Goal: Task Accomplishment & Management: Use online tool/utility

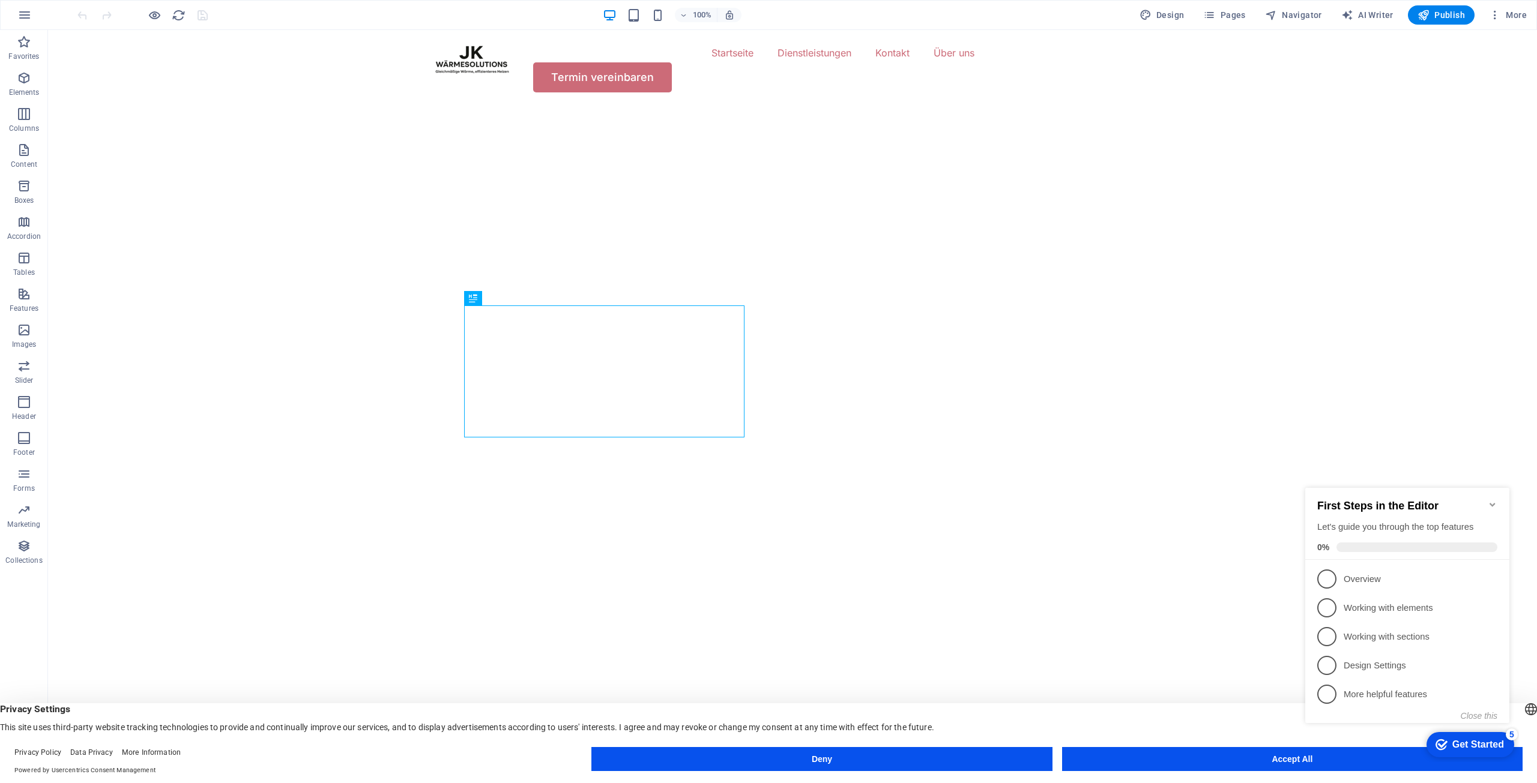
click at [1490, 500] on icon "Minimize checklist" at bounding box center [1492, 505] width 10 height 10
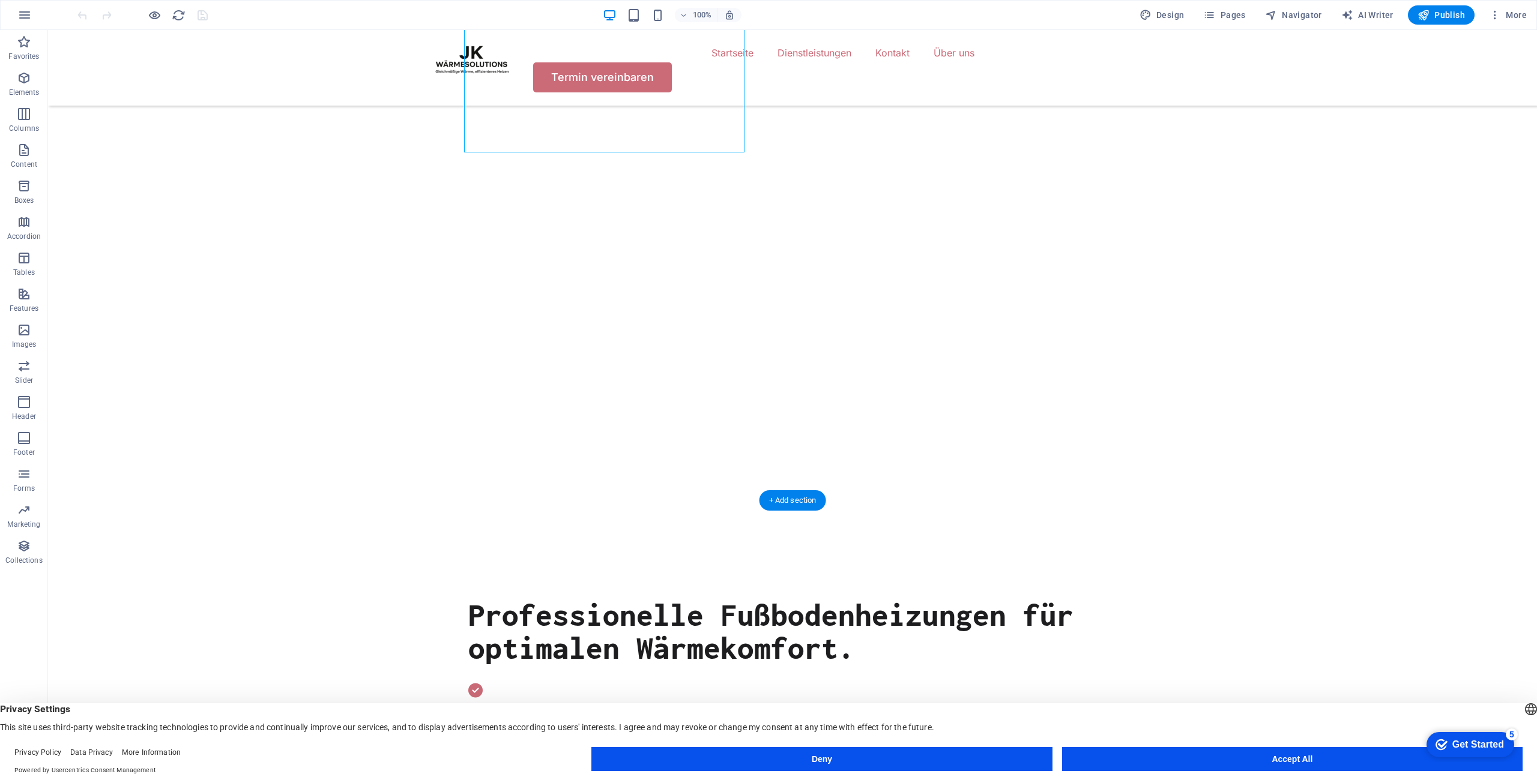
scroll to position [300, 0]
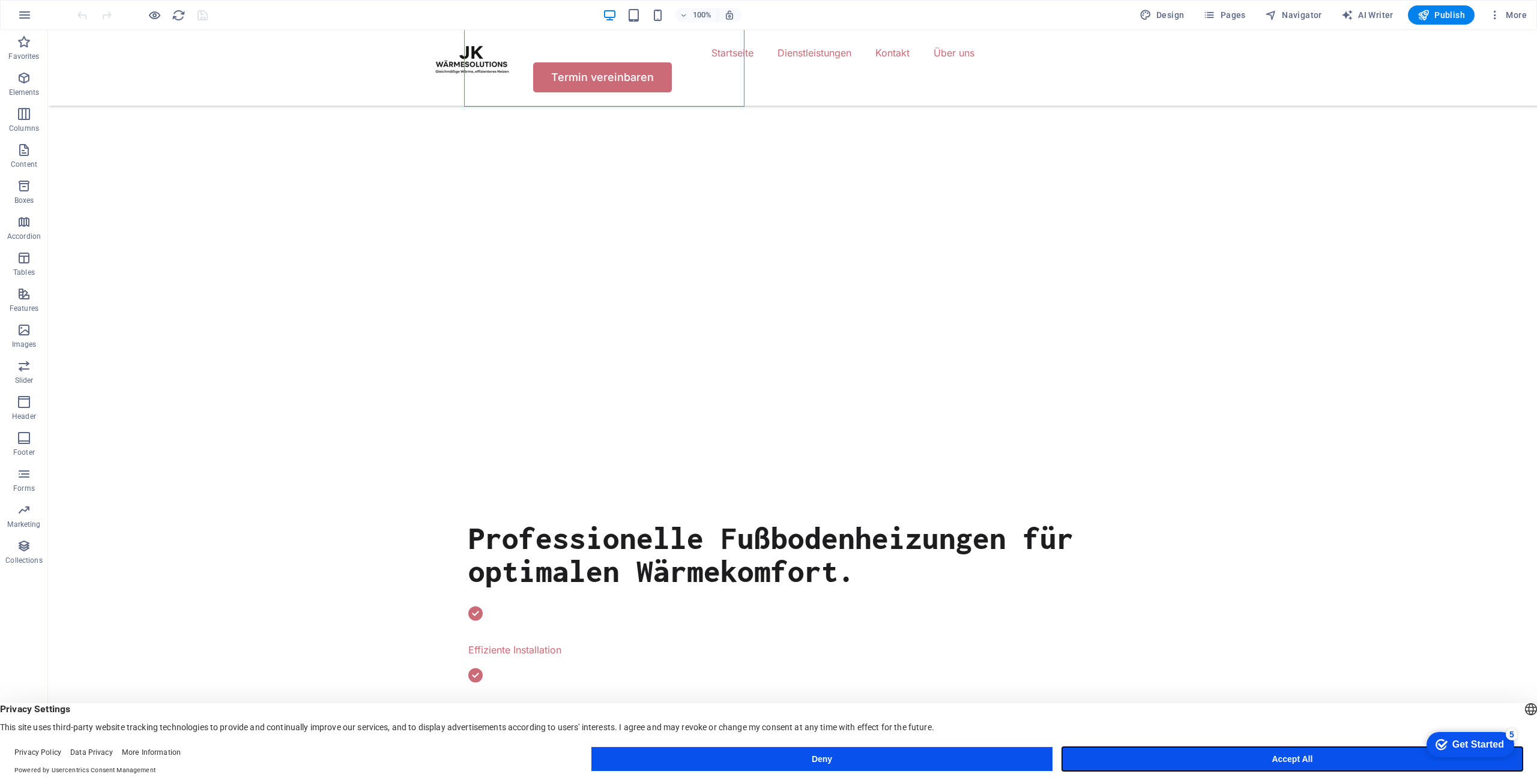
click at [1225, 756] on button "Accept All" at bounding box center [1292, 759] width 460 height 24
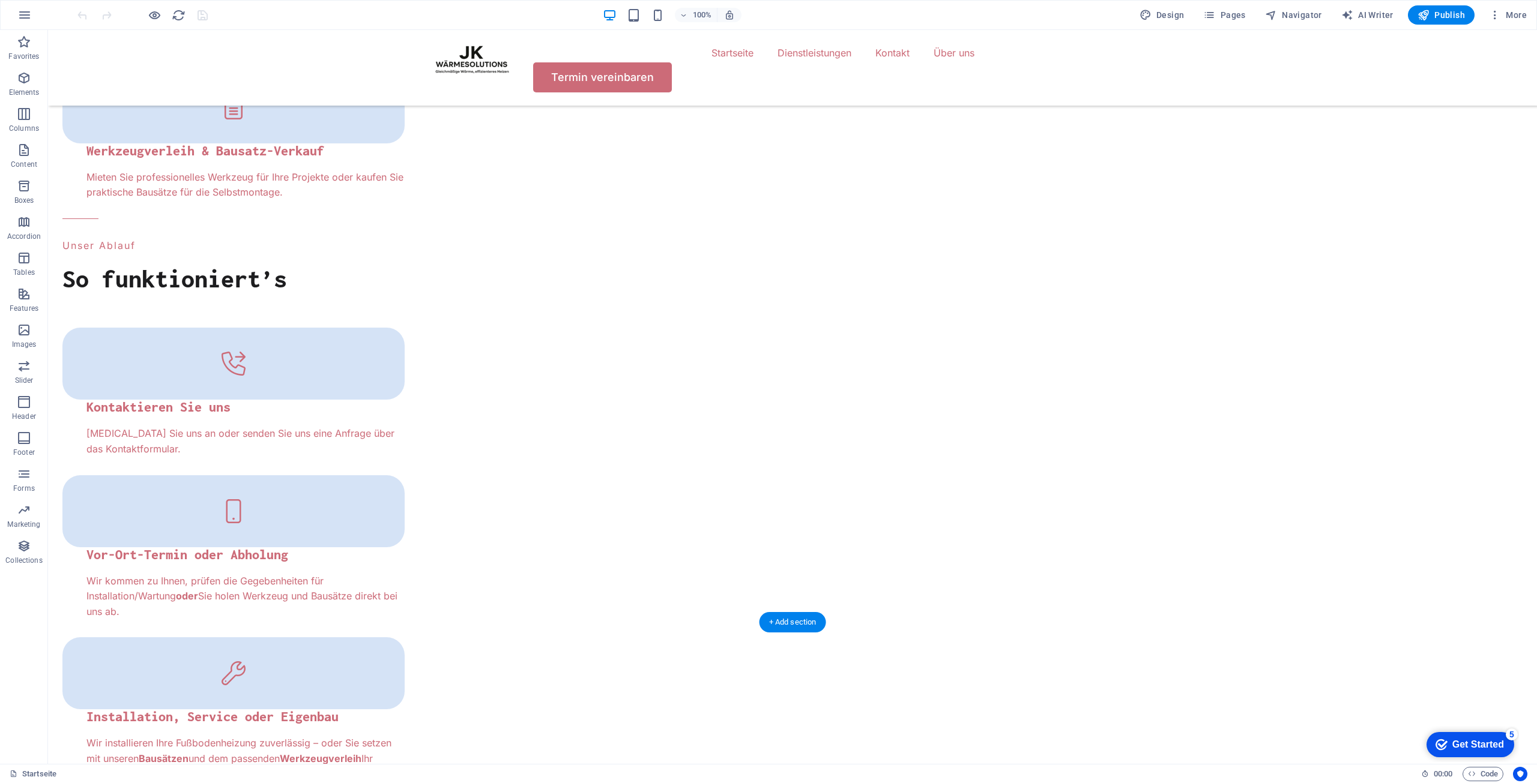
scroll to position [2557, 0]
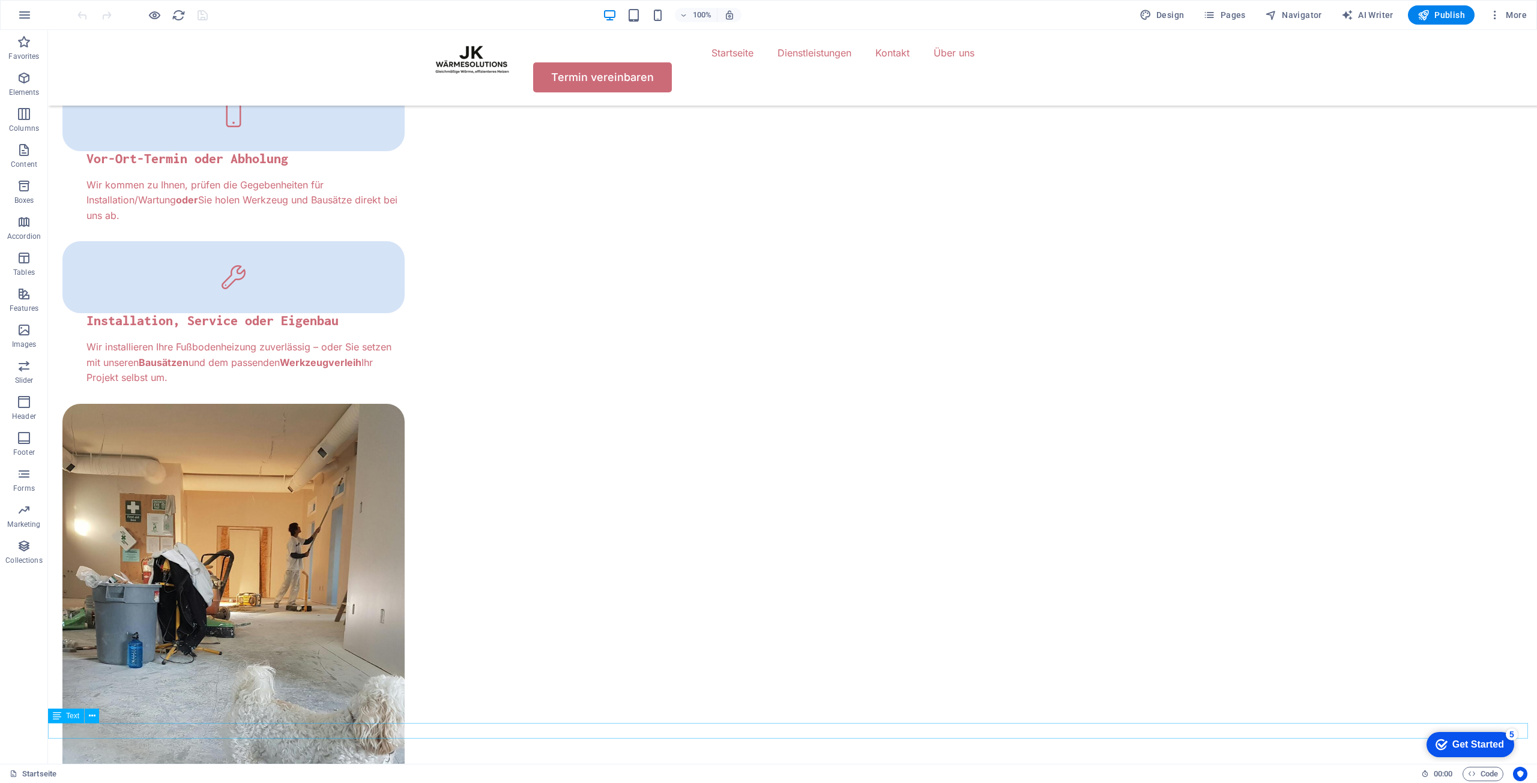
click at [160, 13] on icon "button" at bounding box center [155, 15] width 14 height 14
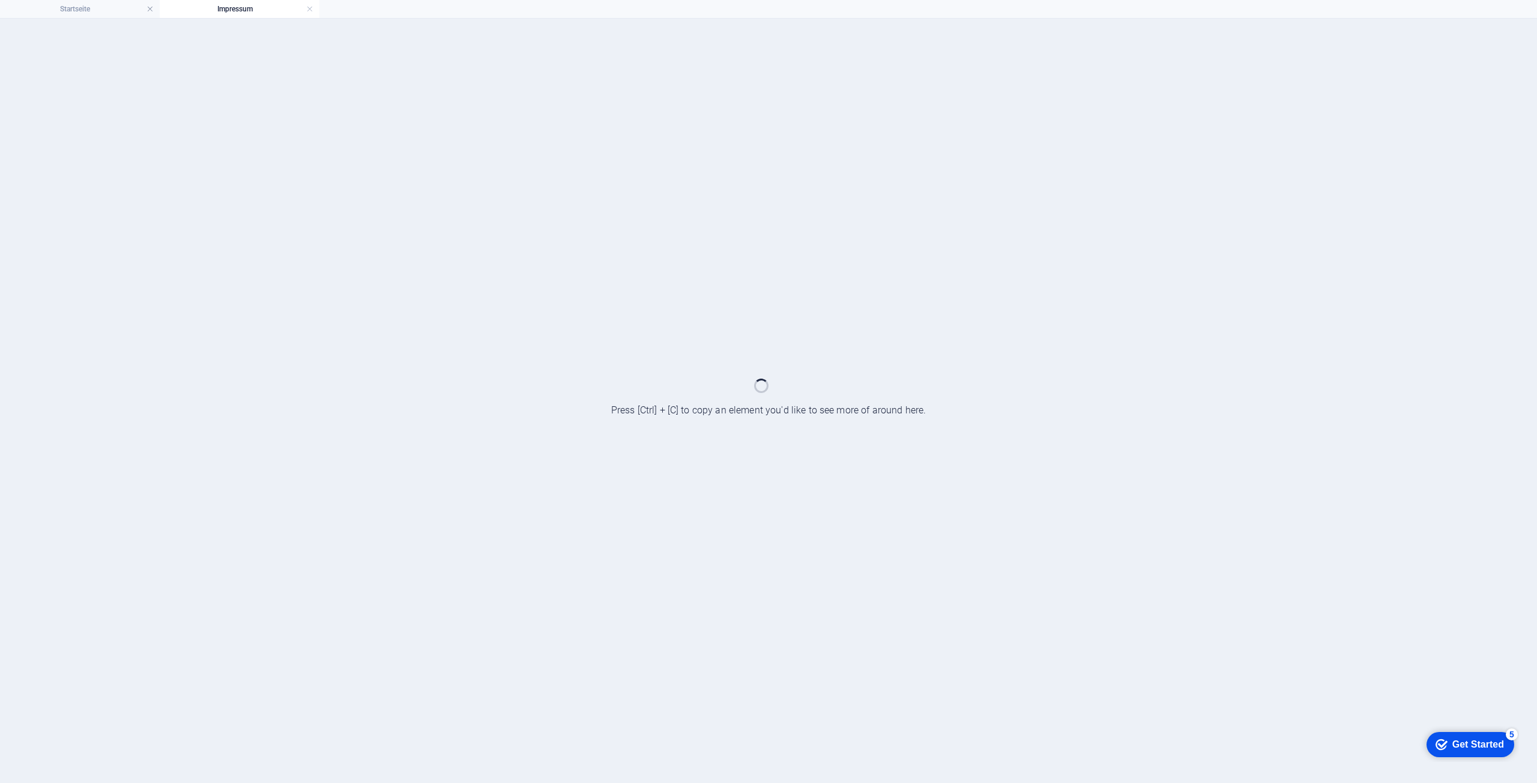
scroll to position [0, 0]
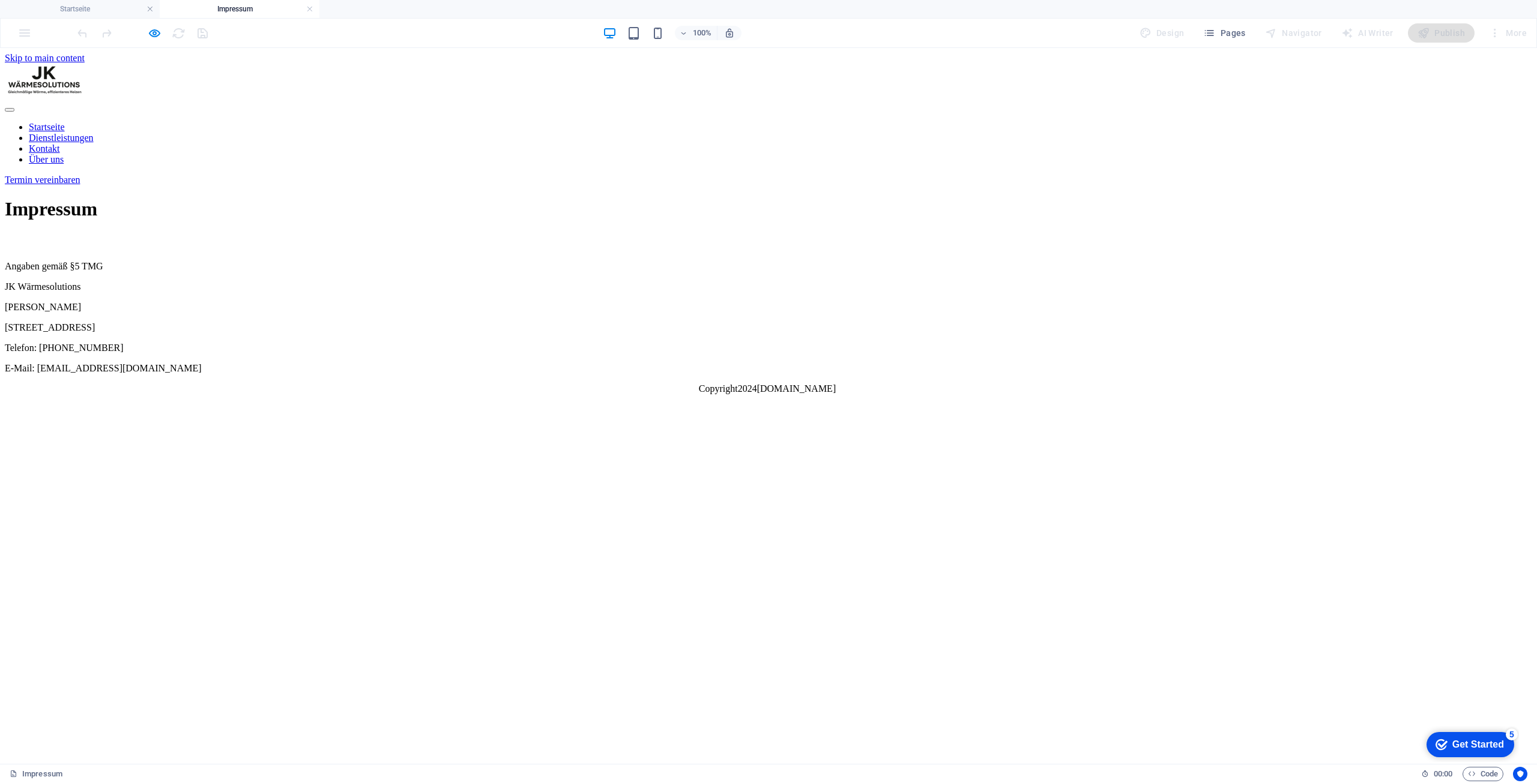
drag, startPoint x: 618, startPoint y: 77, endPoint x: 487, endPoint y: 74, distance: 130.3
click at [617, 122] on nav "Startseite Dienstleistungen Kontakt Über uns" at bounding box center [768, 143] width 1527 height 43
click at [433, 77] on div at bounding box center [768, 83] width 1527 height 38
click at [455, 74] on div at bounding box center [768, 83] width 1527 height 38
click at [1244, 35] on span "Pages" at bounding box center [1224, 33] width 42 height 12
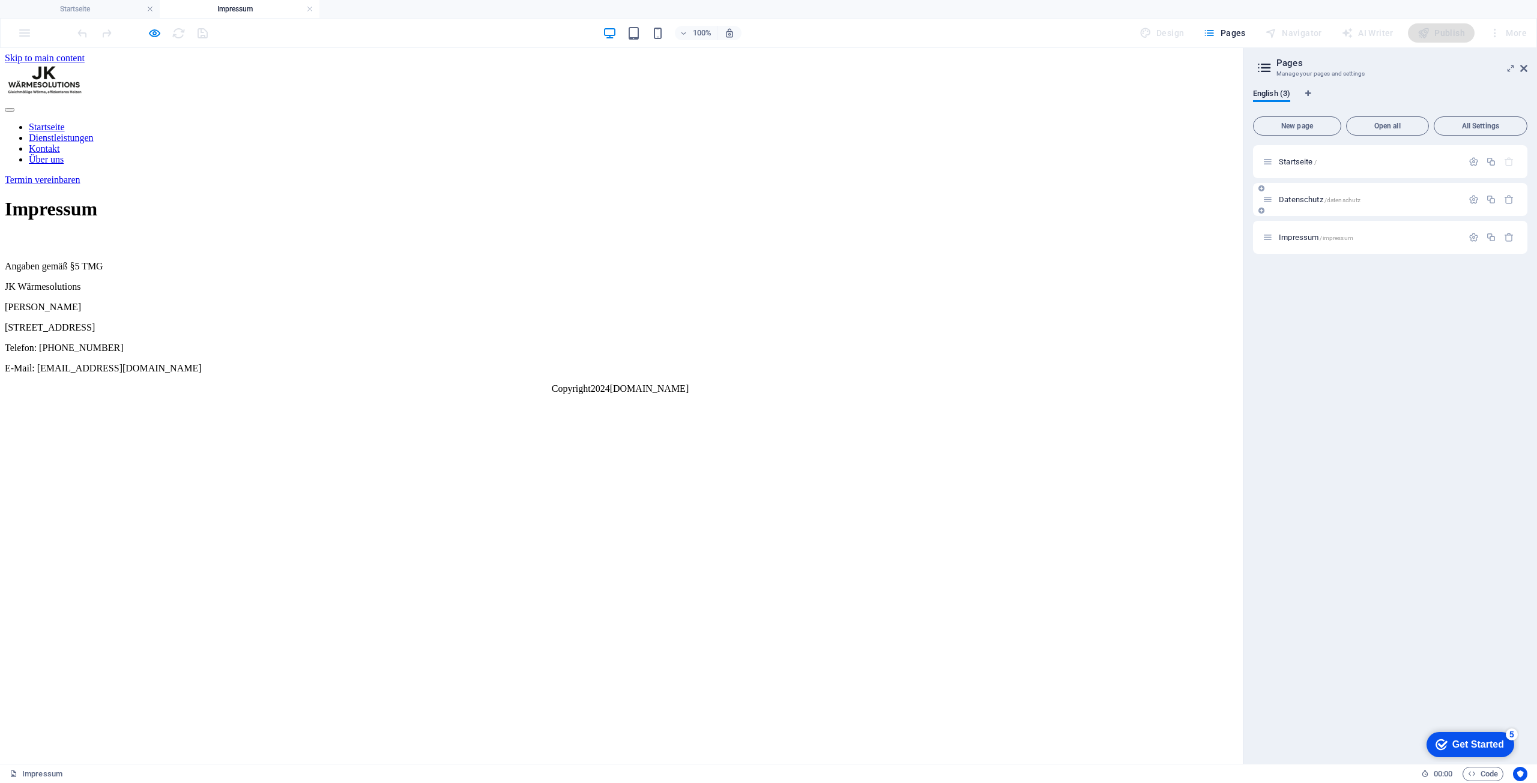
click at [1293, 194] on div "Datenschutz /datenschutz" at bounding box center [1362, 200] width 200 height 14
click at [1294, 199] on span "Datenschutz /datenschutz" at bounding box center [1319, 199] width 82 height 9
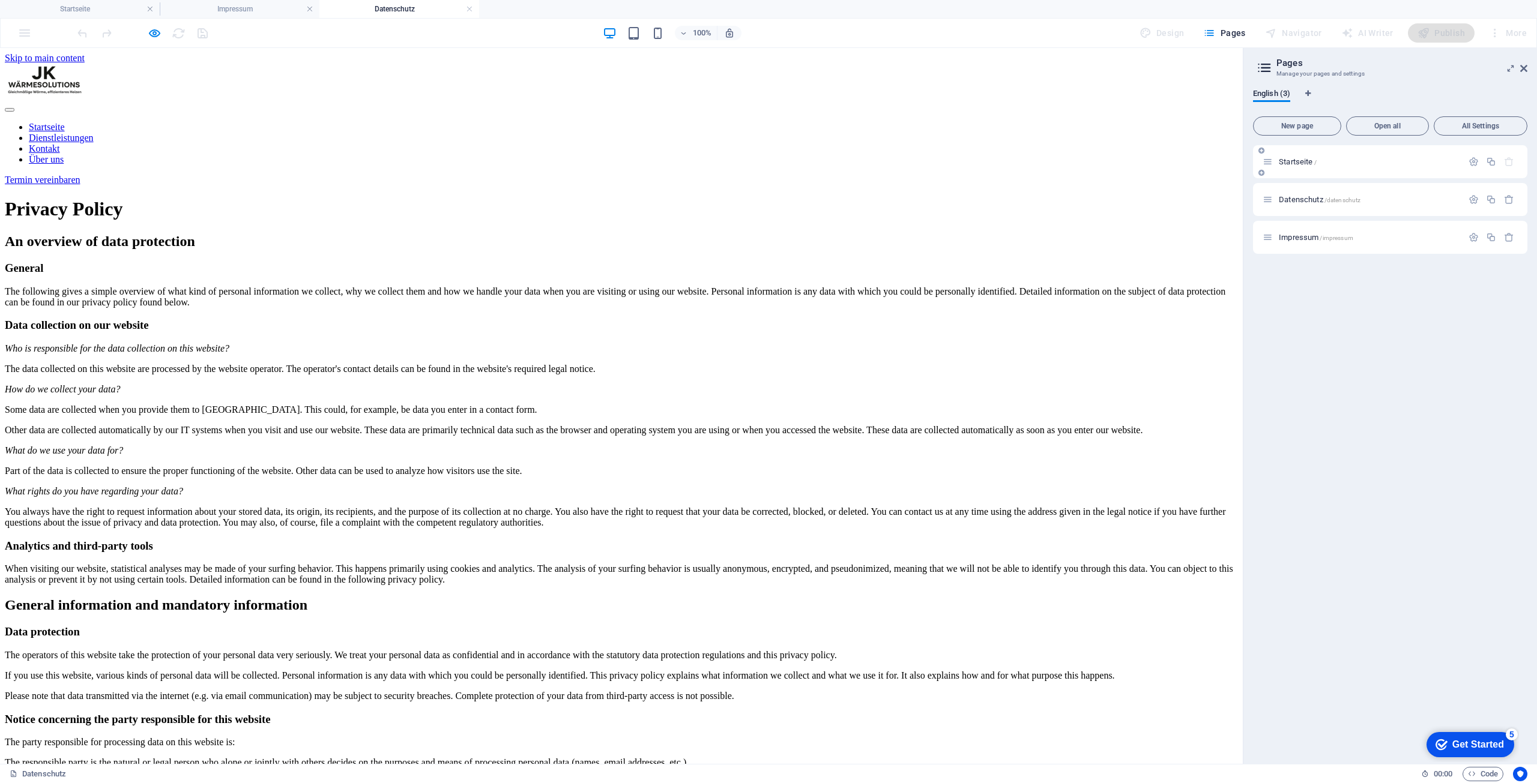
click at [1293, 161] on span "Startseite /" at bounding box center [1297, 161] width 38 height 9
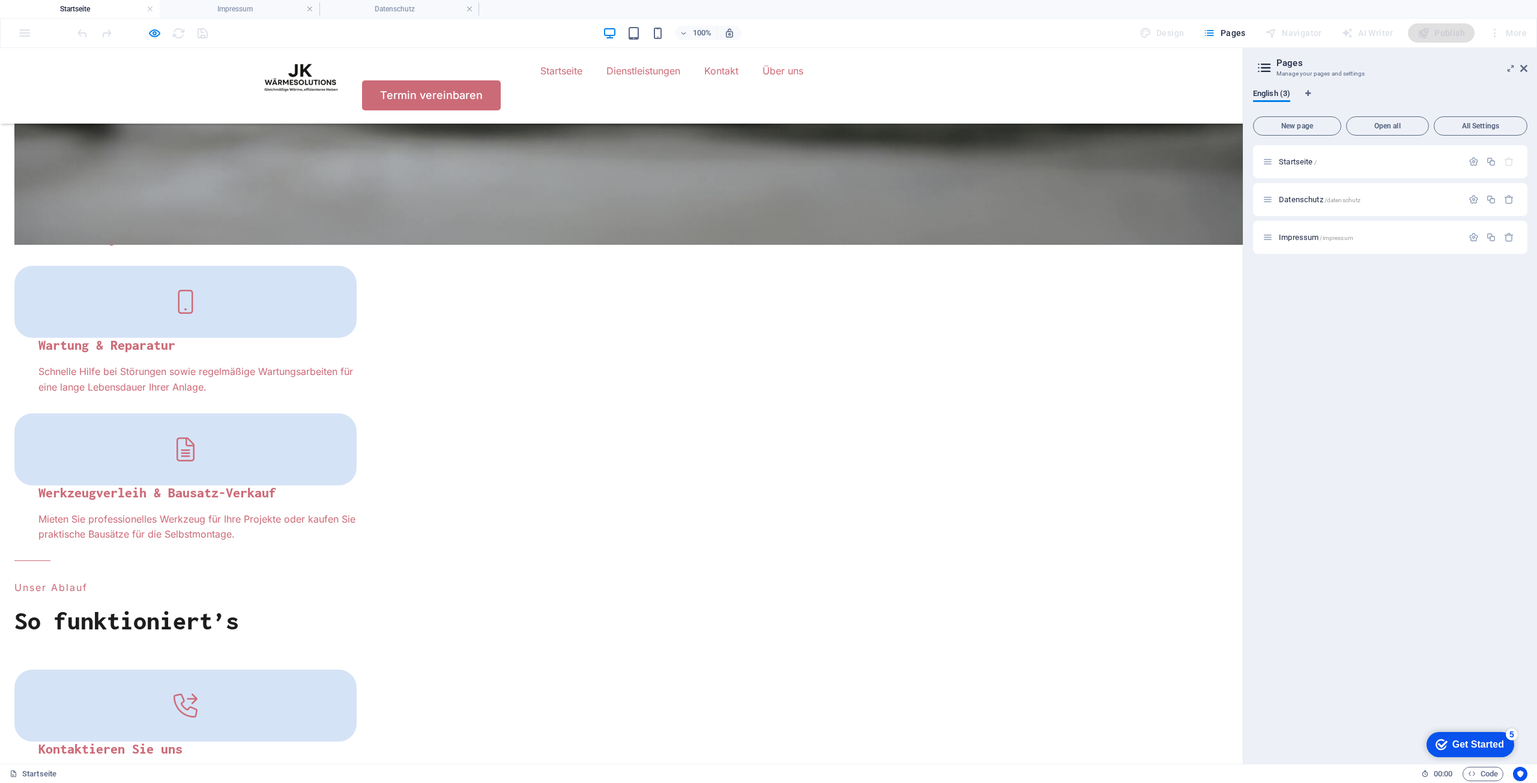
scroll to position [1655, 0]
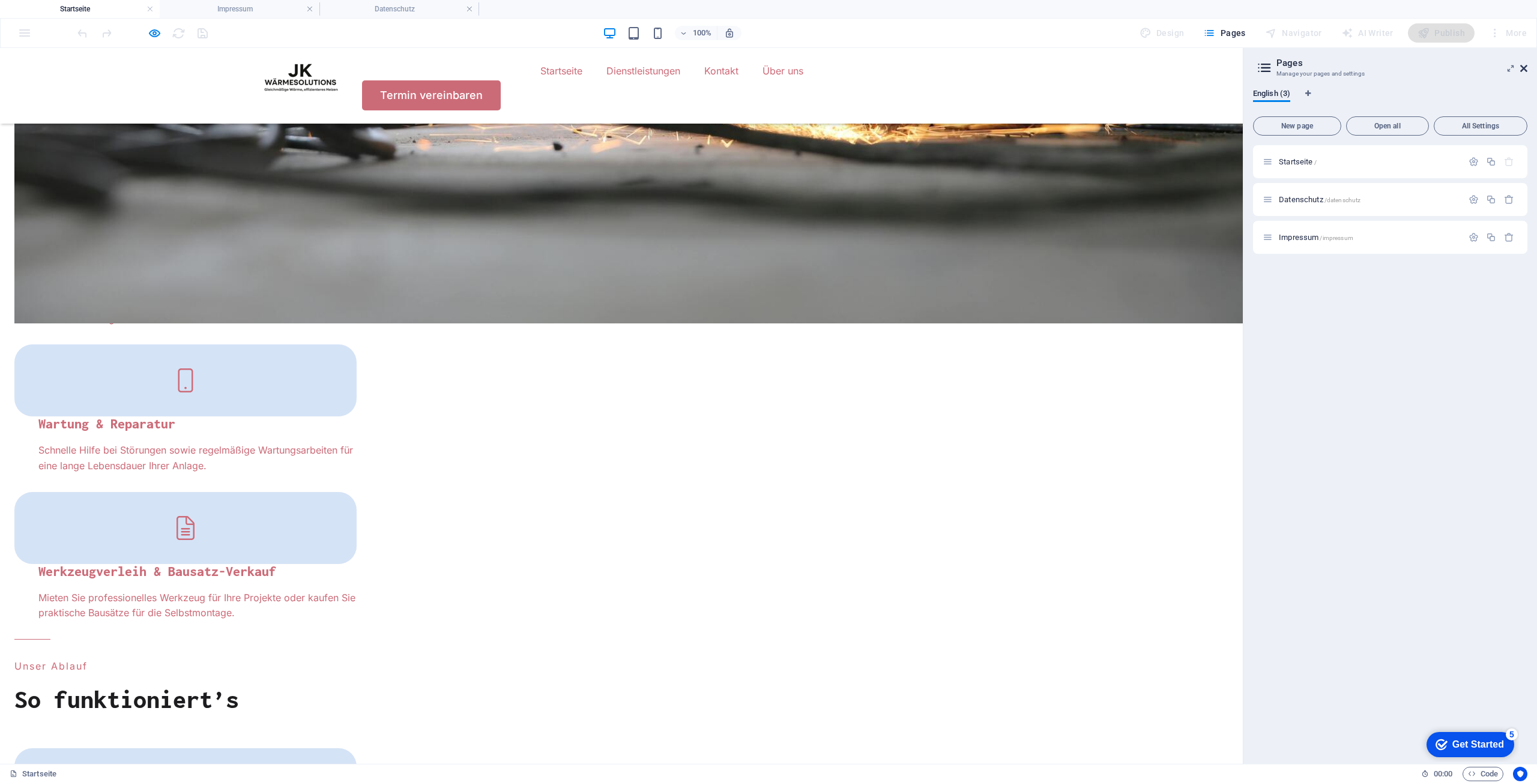
click at [1526, 68] on icon at bounding box center [1523, 69] width 7 height 10
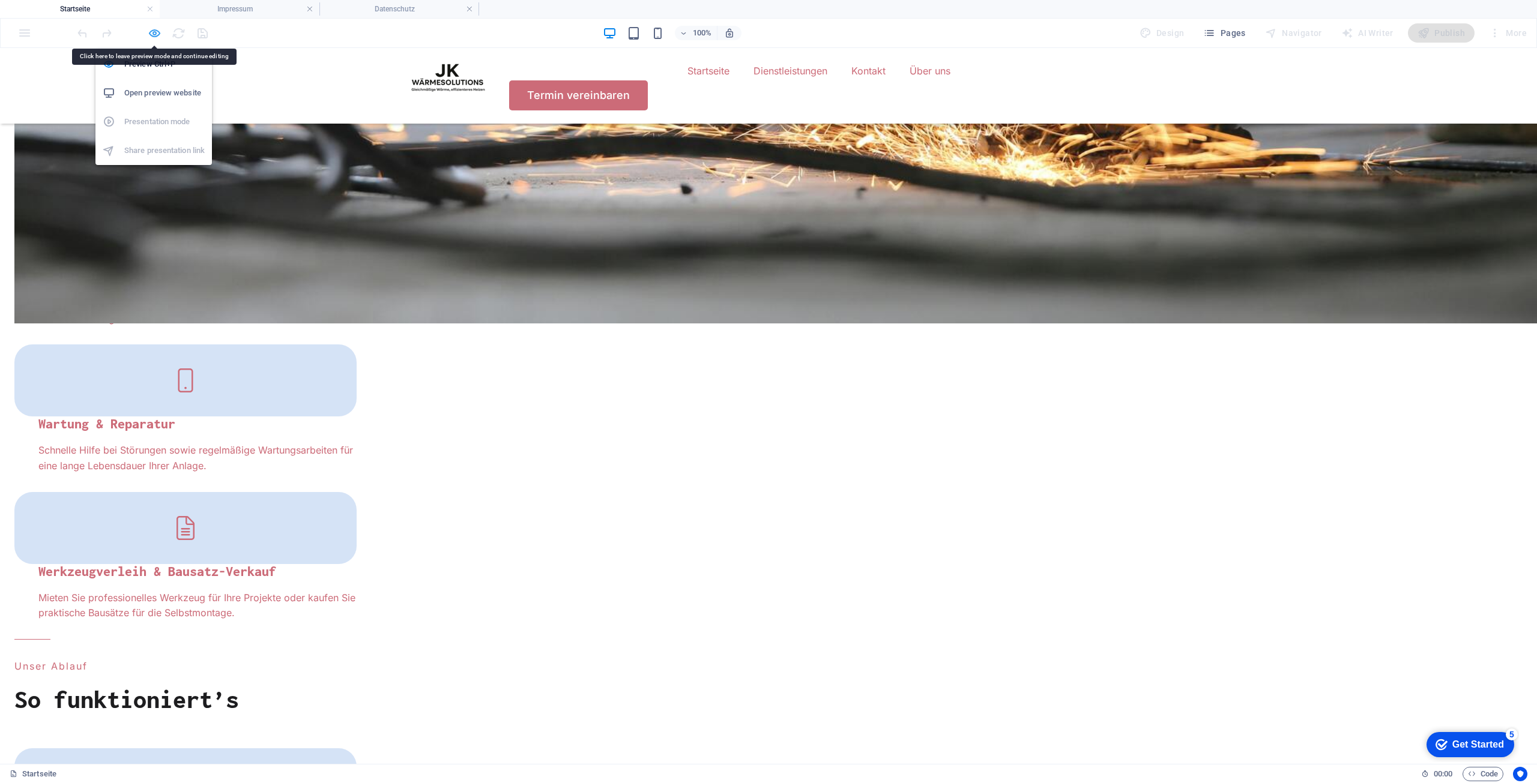
click at [159, 36] on icon "button" at bounding box center [155, 33] width 14 height 14
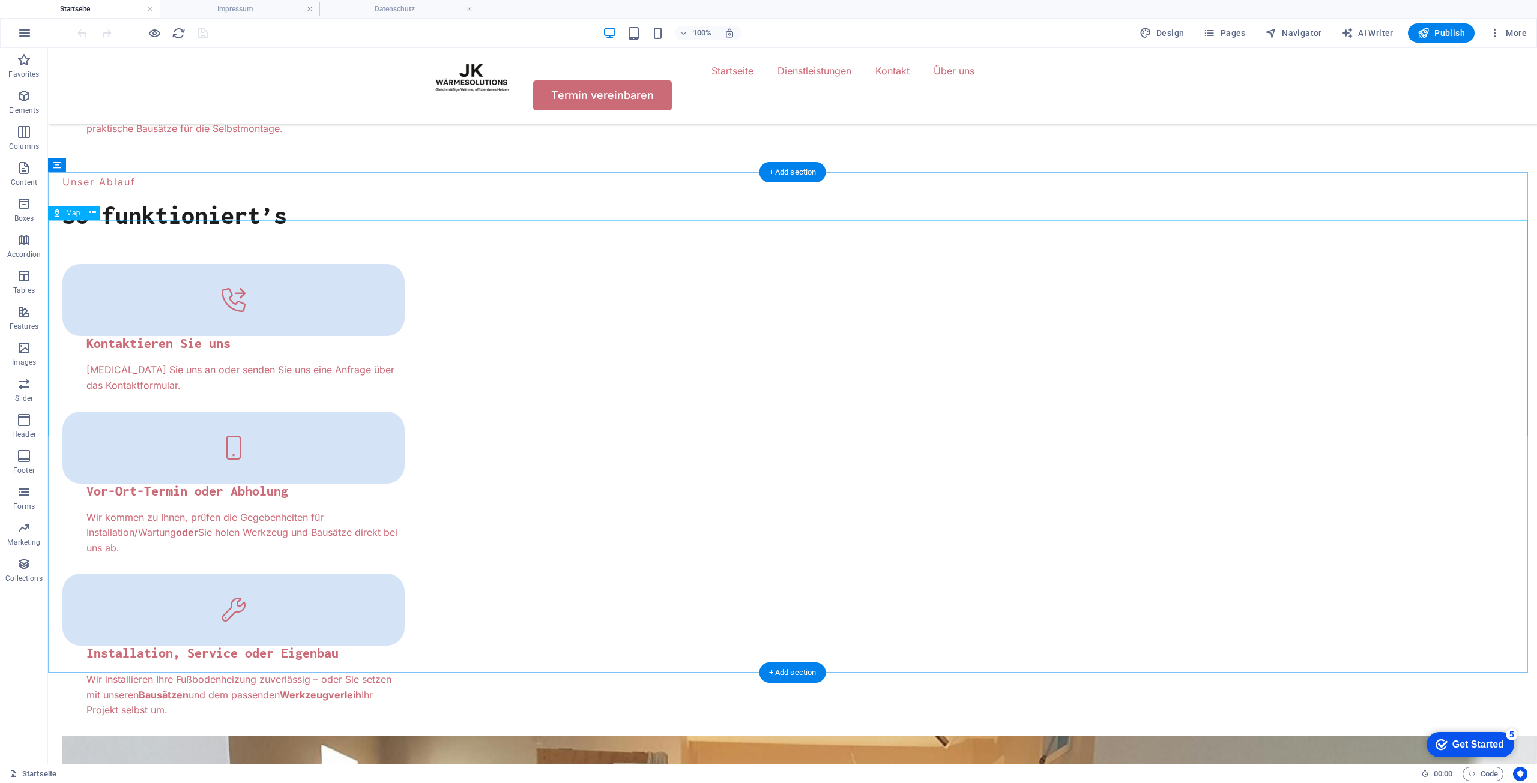
scroll to position [2196, 0]
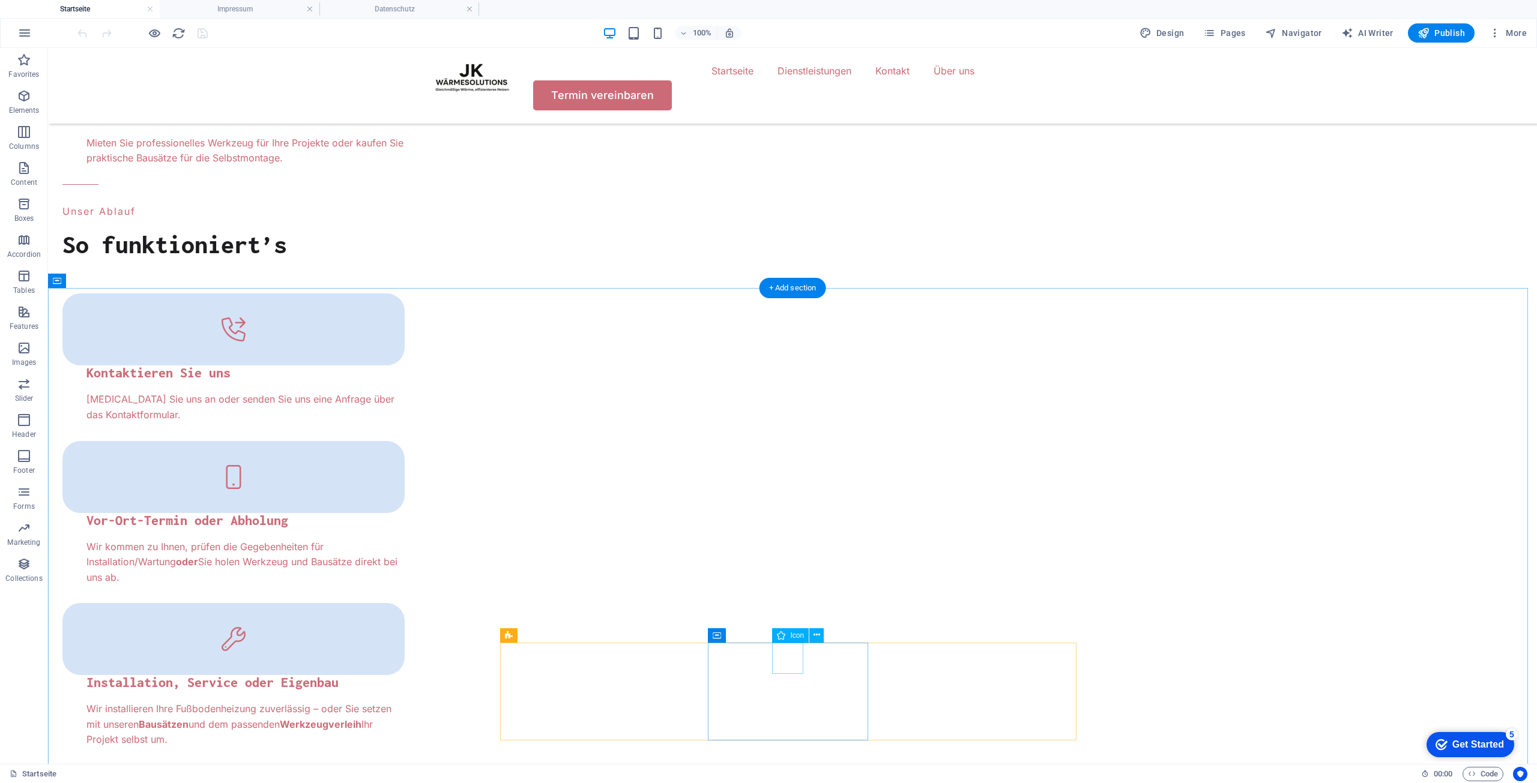
select select "xMidYMid"
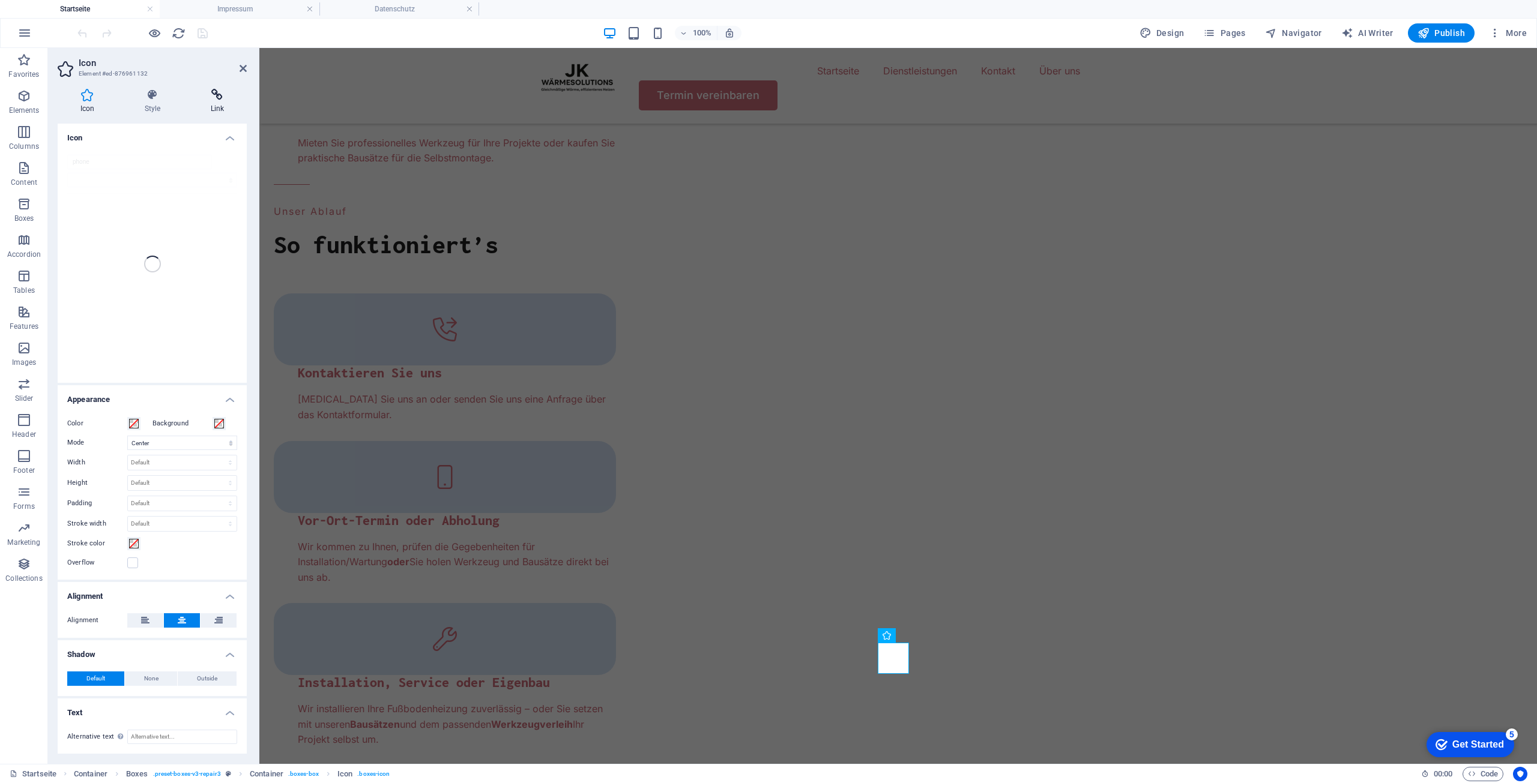
click at [200, 97] on icon at bounding box center [217, 95] width 59 height 12
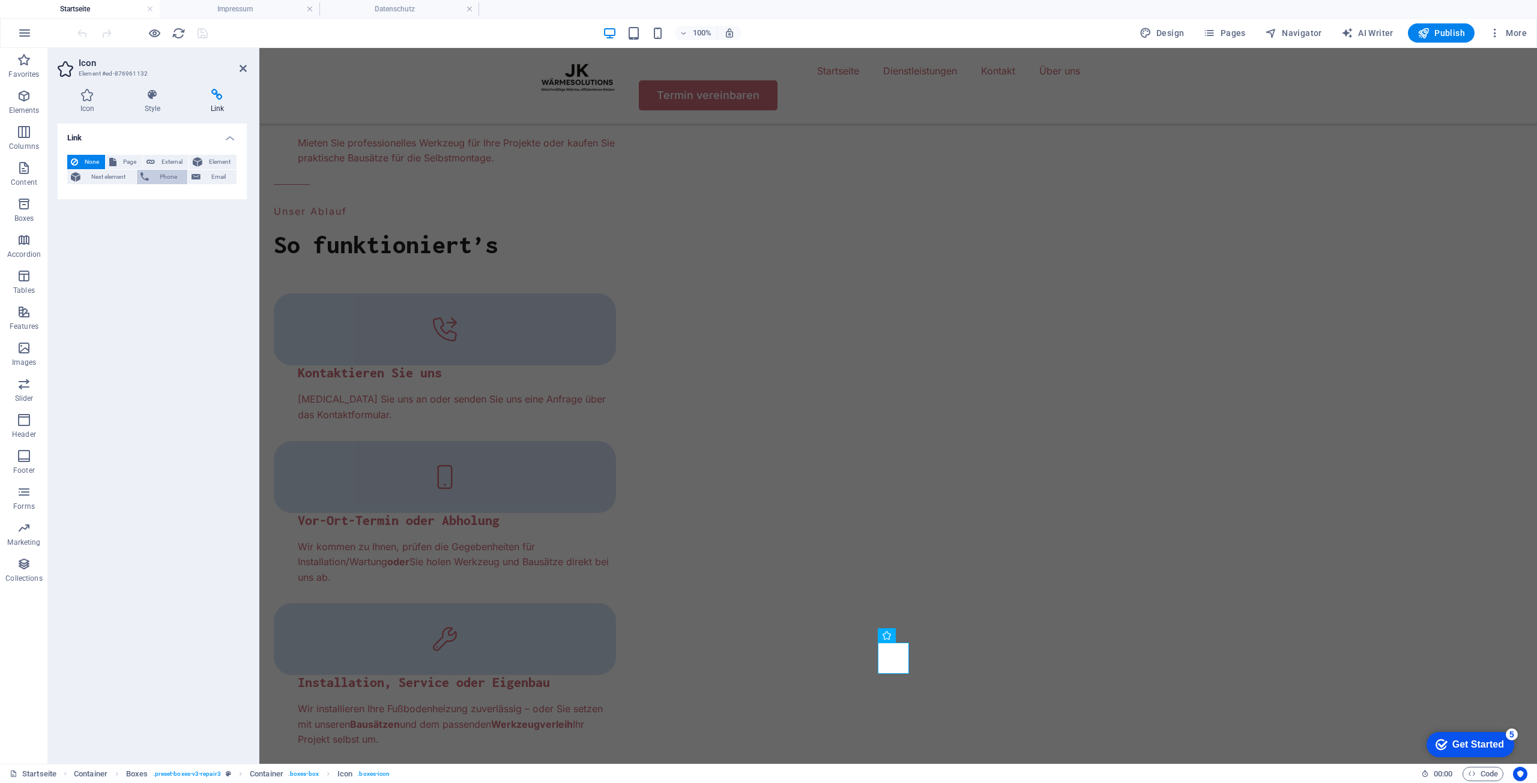
click at [161, 181] on span "Phone" at bounding box center [168, 177] width 32 height 14
click at [155, 199] on input "Phone" at bounding box center [182, 197] width 110 height 14
type input "[PHONE_NUMBER]"
click at [241, 72] on icon at bounding box center [242, 69] width 7 height 10
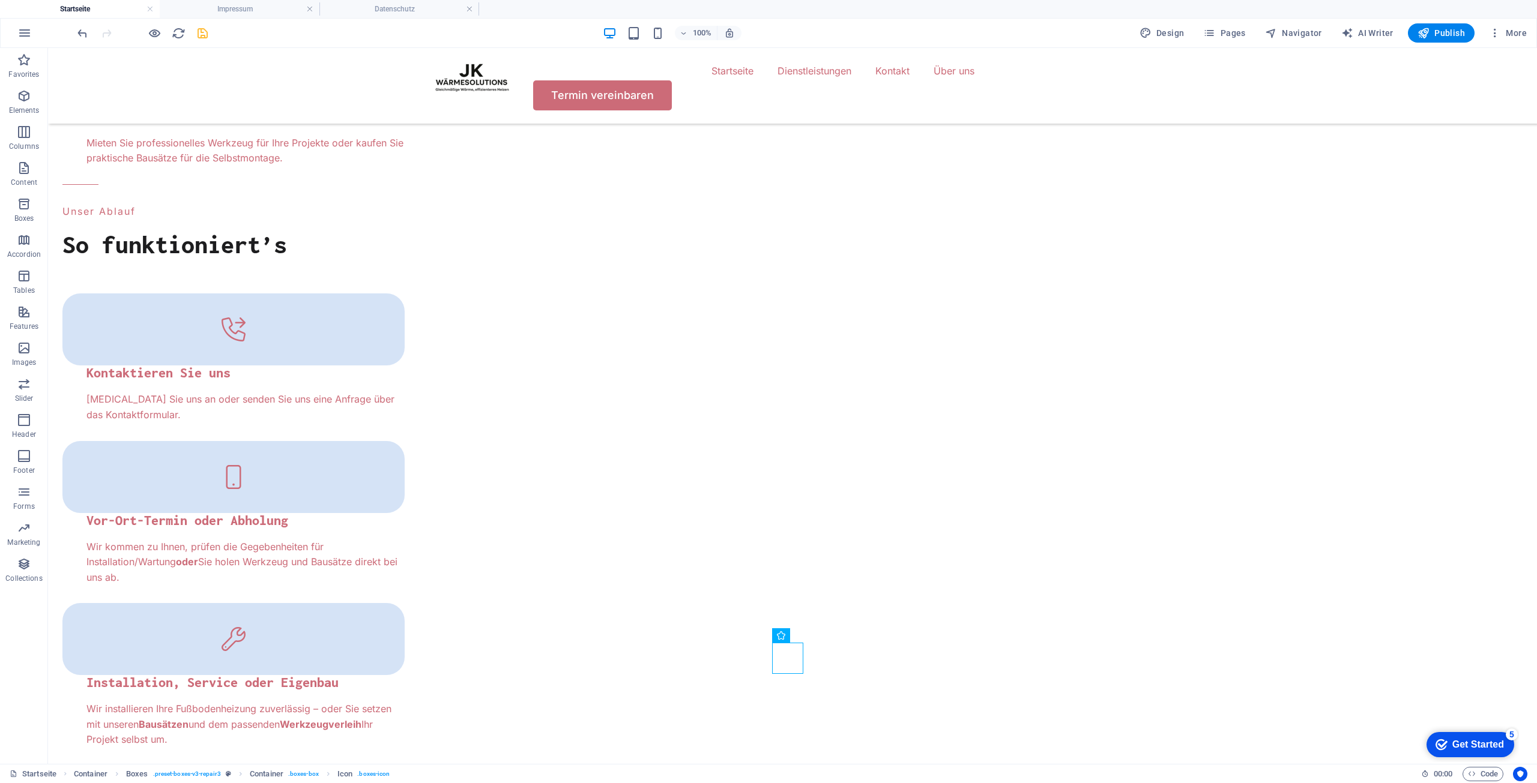
click at [203, 37] on icon "save" at bounding box center [203, 33] width 14 height 14
